Goal: Find contact information: Find contact information

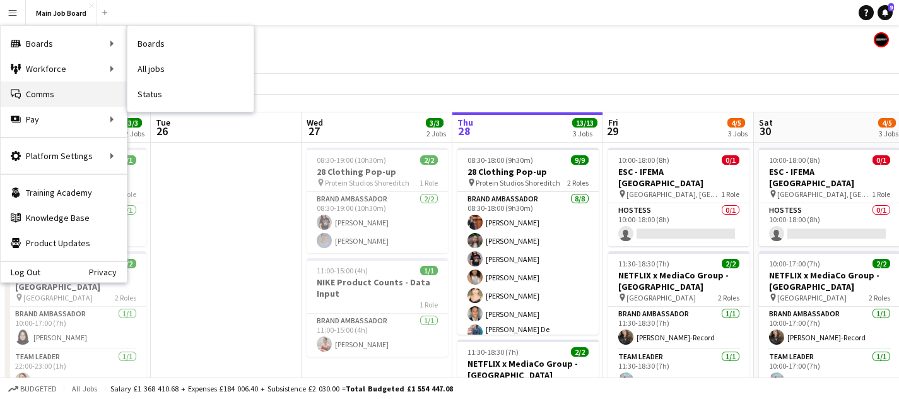
scroll to position [0, 406]
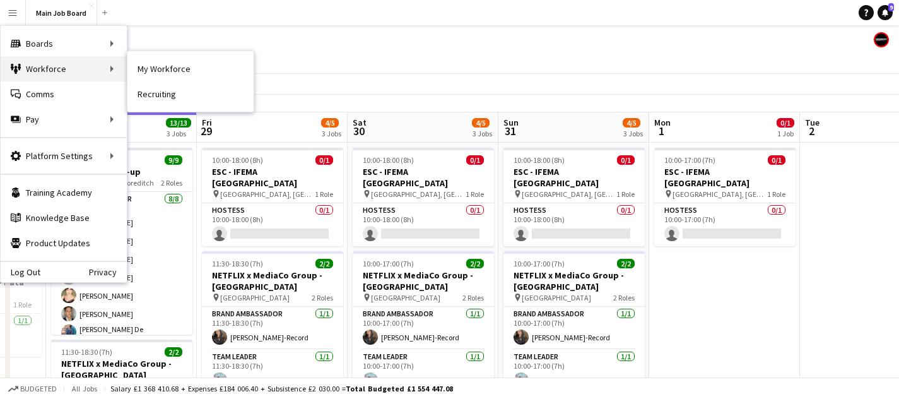
click at [74, 64] on div "Workforce Workforce" at bounding box center [64, 68] width 126 height 25
click at [185, 72] on link "My Workforce" at bounding box center [190, 68] width 126 height 25
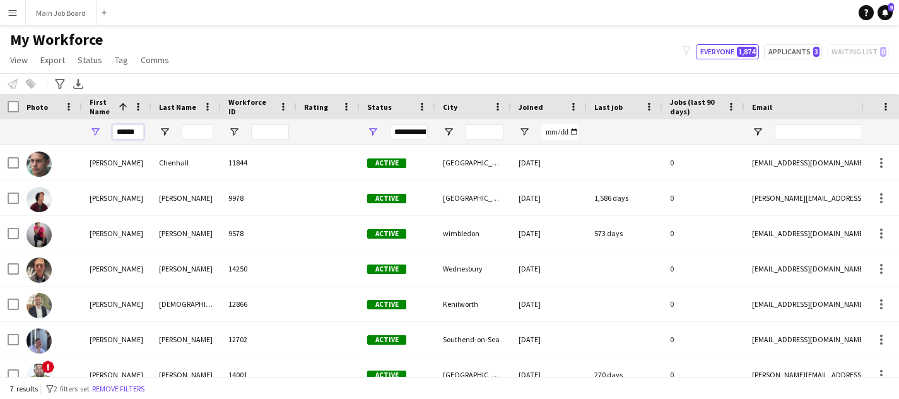
click at [138, 132] on input "******" at bounding box center [128, 131] width 32 height 15
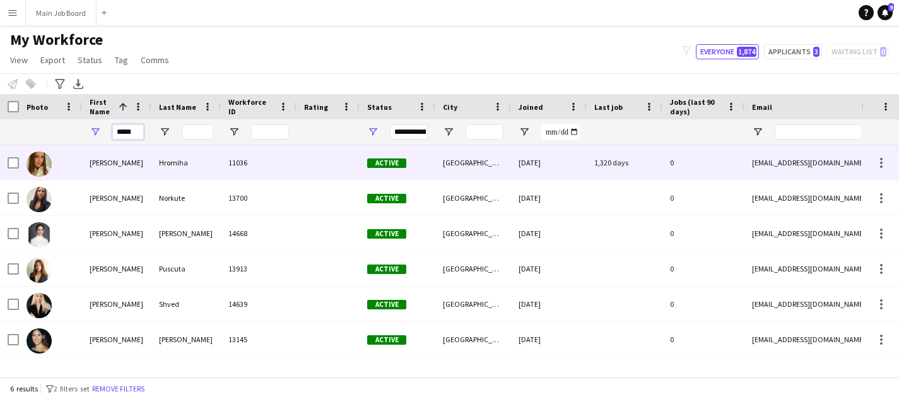
type input "*****"
click at [143, 174] on div "[PERSON_NAME]" at bounding box center [116, 162] width 69 height 35
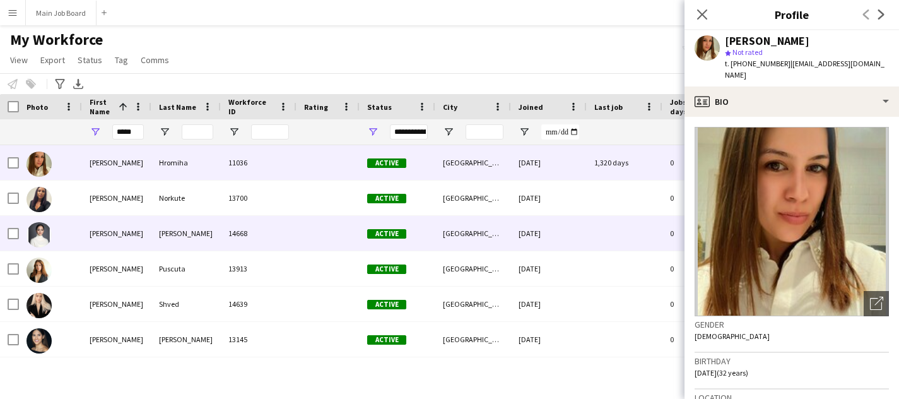
click at [136, 235] on div "[PERSON_NAME]" at bounding box center [116, 233] width 69 height 35
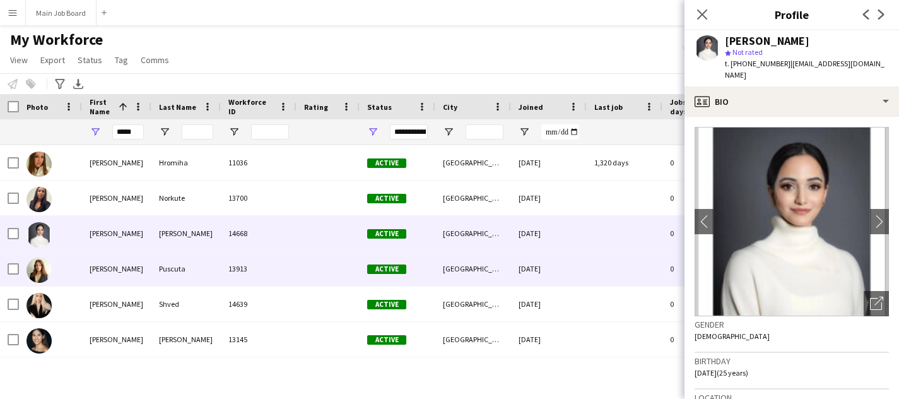
click at [134, 269] on div "[PERSON_NAME]" at bounding box center [116, 268] width 69 height 35
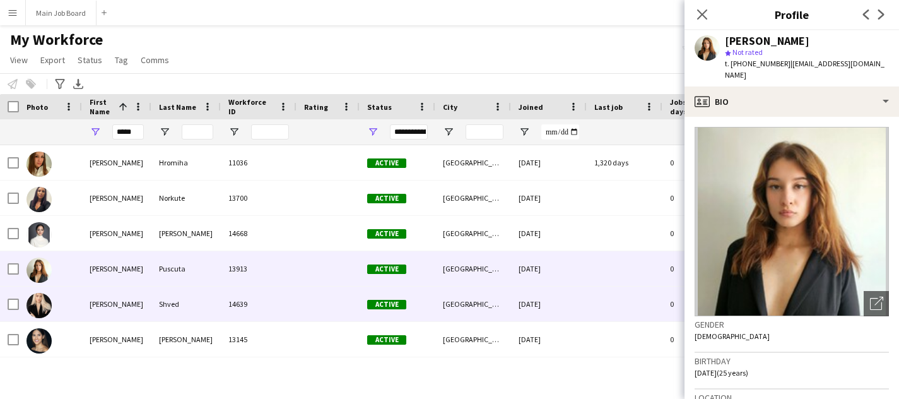
click at [126, 305] on div "[PERSON_NAME]" at bounding box center [116, 303] width 69 height 35
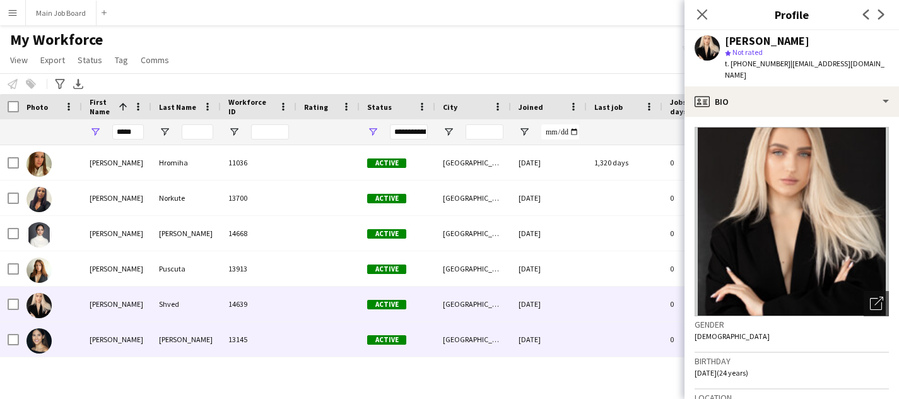
click at [122, 356] on div "[PERSON_NAME]" at bounding box center [116, 339] width 69 height 35
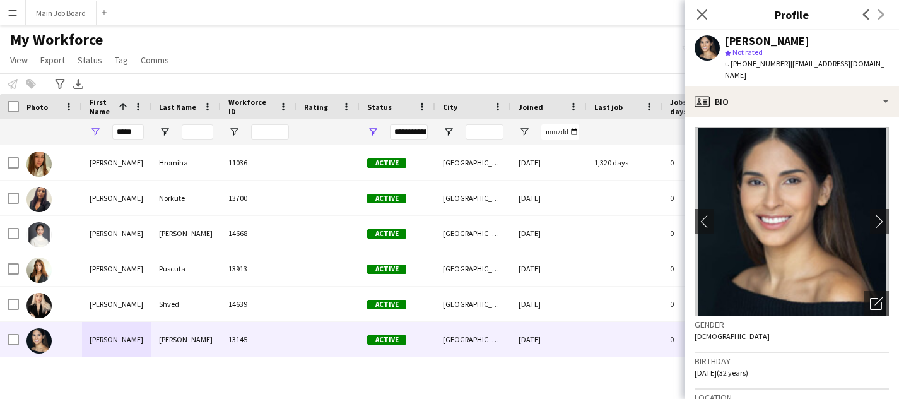
drag, startPoint x: 733, startPoint y: 64, endPoint x: 770, endPoint y: 63, distance: 37.2
click at [770, 63] on span "t. [PHONE_NUMBER]" at bounding box center [758, 63] width 66 height 9
drag, startPoint x: 779, startPoint y: 63, endPoint x: 731, endPoint y: 65, distance: 48.0
click at [731, 65] on span "t. [PHONE_NUMBER]" at bounding box center [758, 63] width 66 height 9
copy span "[PHONE_NUMBER]"
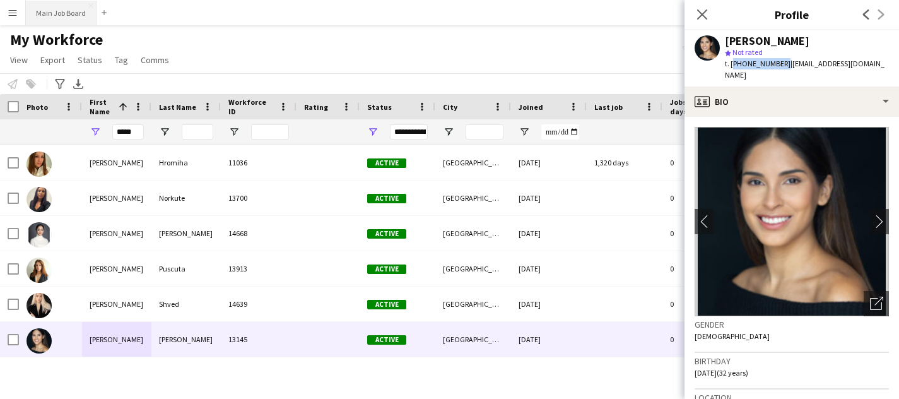
click at [69, 17] on button "Main Job Board Close" at bounding box center [61, 13] width 71 height 25
